Goal: Find specific page/section: Find specific page/section

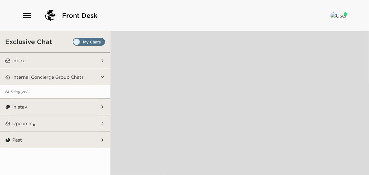
click at [46, 62] on button "Inbox" at bounding box center [55, 60] width 90 height 16
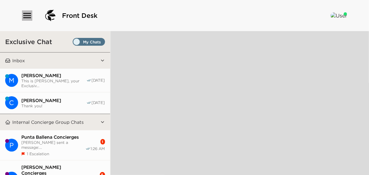
click at [29, 17] on icon "button" at bounding box center [27, 15] width 8 height 5
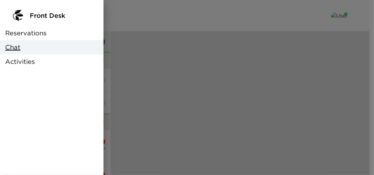
click at [31, 26] on div "Reservations" at bounding box center [52, 33] width 104 height 14
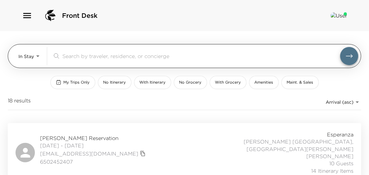
click at [94, 61] on div "​" at bounding box center [205, 56] width 306 height 18
click at [93, 58] on input "search" at bounding box center [201, 55] width 278 height 7
click at [31, 55] on body "Front Desk In Stay In-Stay ​ My Trips Only No Itinerary With Itinerary No Groce…" at bounding box center [184, 87] width 369 height 175
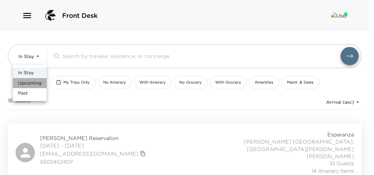
click at [44, 83] on li "Upcoming" at bounding box center [30, 83] width 34 height 10
type input "Upcoming"
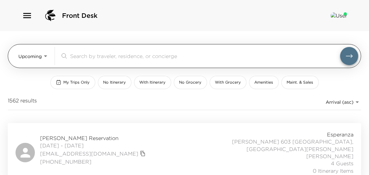
click at [83, 55] on input "search" at bounding box center [205, 55] width 270 height 7
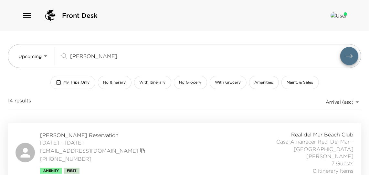
type input "[PERSON_NAME]"
click at [74, 78] on button "My Trips Only" at bounding box center [72, 82] width 45 height 13
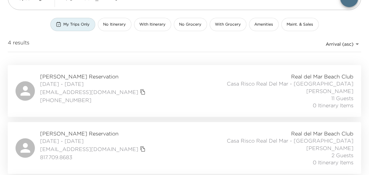
scroll to position [59, 0]
click at [161, 93] on div "[PERSON_NAME] Reservation [DATE] - [DATE] [EMAIL_ADDRESS][DOMAIN_NAME] [PHONE_N…" at bounding box center [185, 90] width 338 height 36
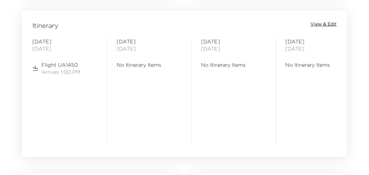
scroll to position [0, 267]
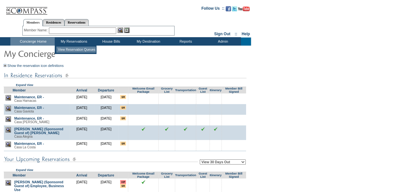
click at [72, 48] on td "View Reservation Queues" at bounding box center [75, 50] width 39 height 6
